Goal: Task Accomplishment & Management: Use online tool/utility

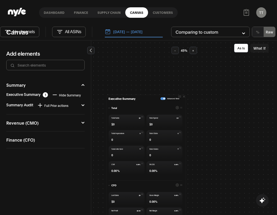
click at [161, 99] on button "button" at bounding box center [162, 98] width 5 height 3
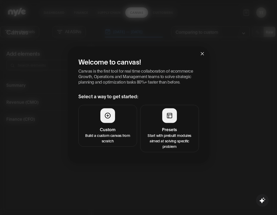
click at [158, 138] on p "Start with prebuilt modules aimed at solving specific problem" at bounding box center [169, 140] width 52 height 16
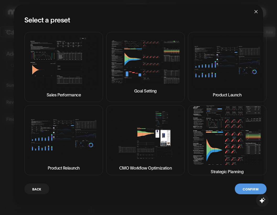
click at [205, 156] on img at bounding box center [227, 135] width 70 height 59
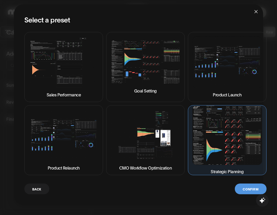
click at [247, 192] on button "Confirm" at bounding box center [250, 189] width 31 height 11
